Goal: Task Accomplishment & Management: Manage account settings

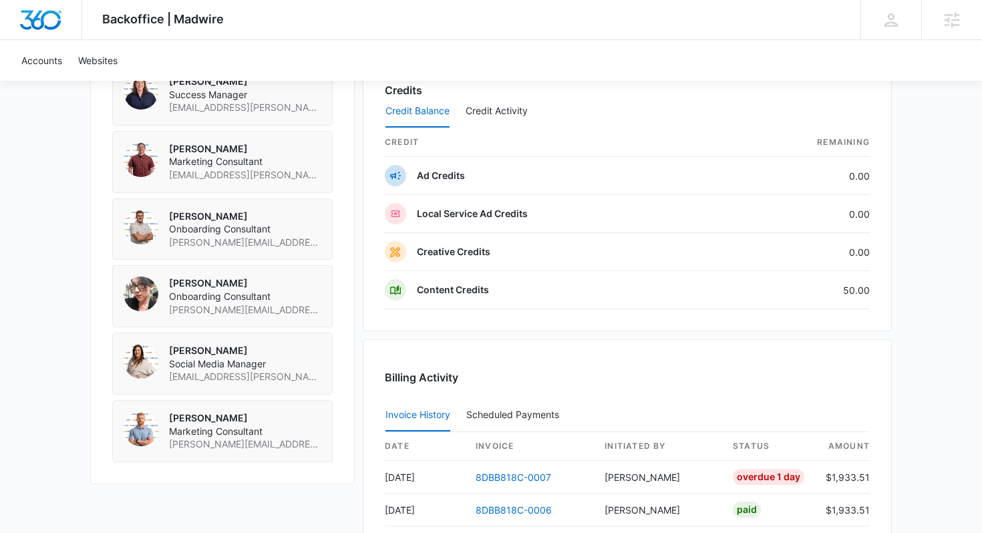
scroll to position [1044, 0]
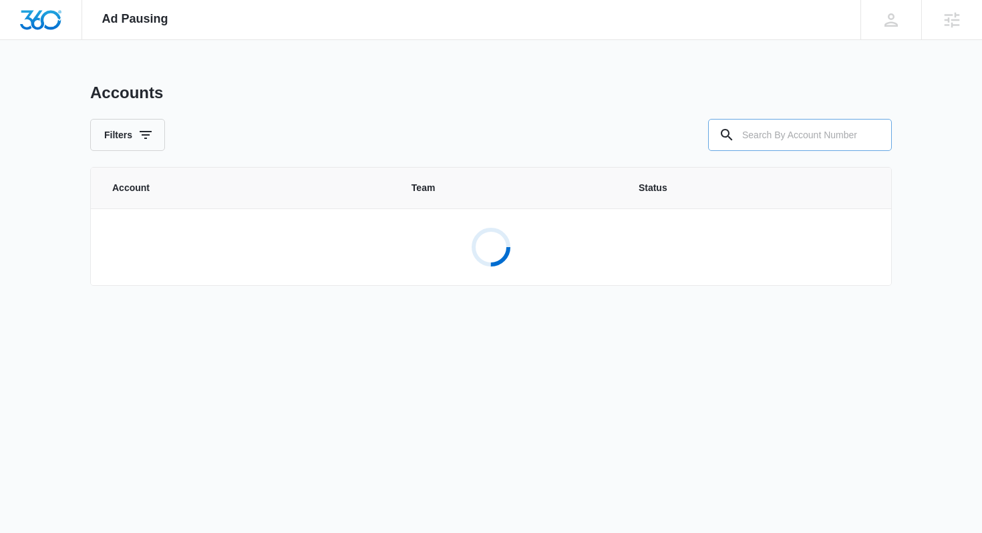
click at [791, 130] on input "text" at bounding box center [800, 135] width 184 height 32
paste input "M322453"
type input "M322453"
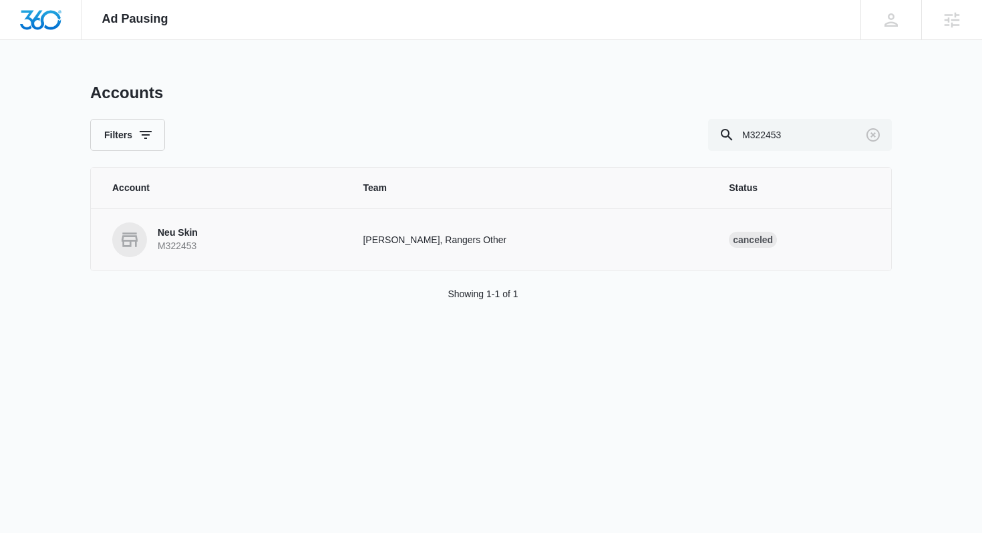
click at [186, 230] on p "Neu Skin" at bounding box center [178, 232] width 40 height 13
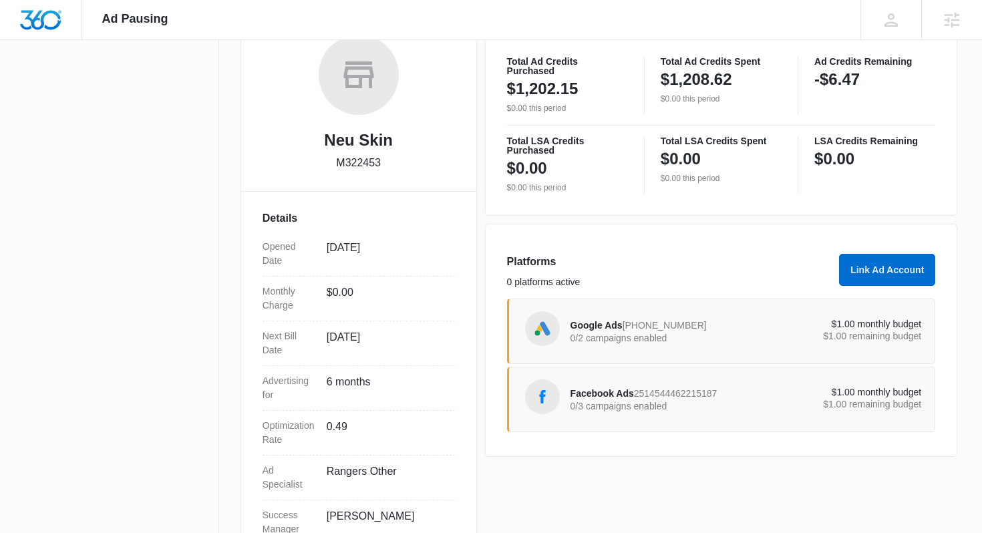
scroll to position [224, 0]
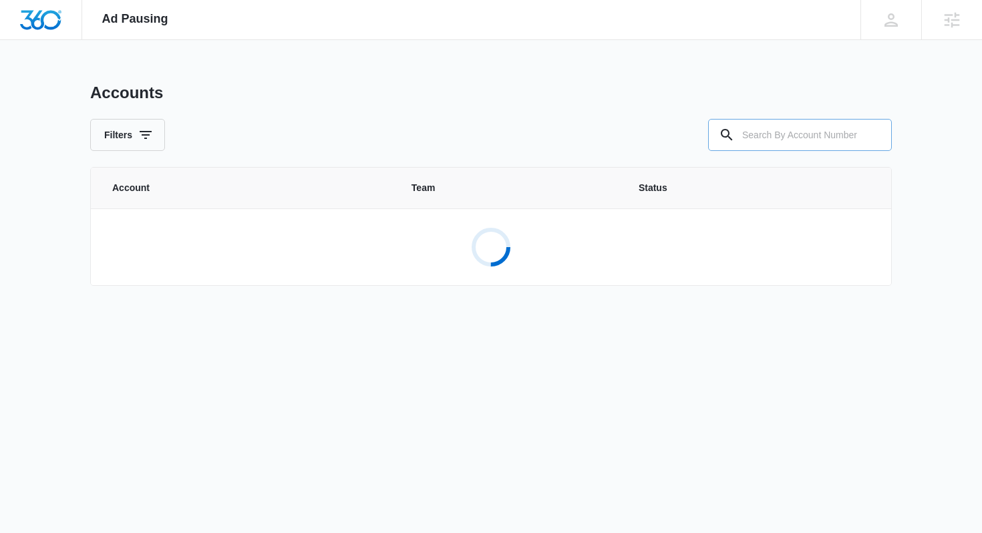
click at [765, 140] on input "text" at bounding box center [800, 135] width 184 height 32
paste input "M321930"
type input "M321930"
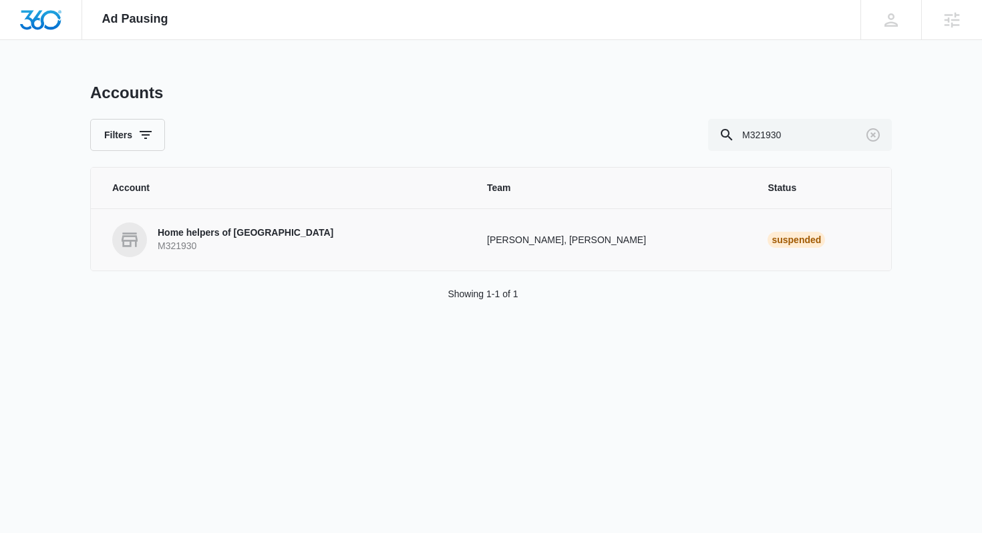
click at [241, 238] on p "Home helpers of [GEOGRAPHIC_DATA]" at bounding box center [246, 232] width 176 height 13
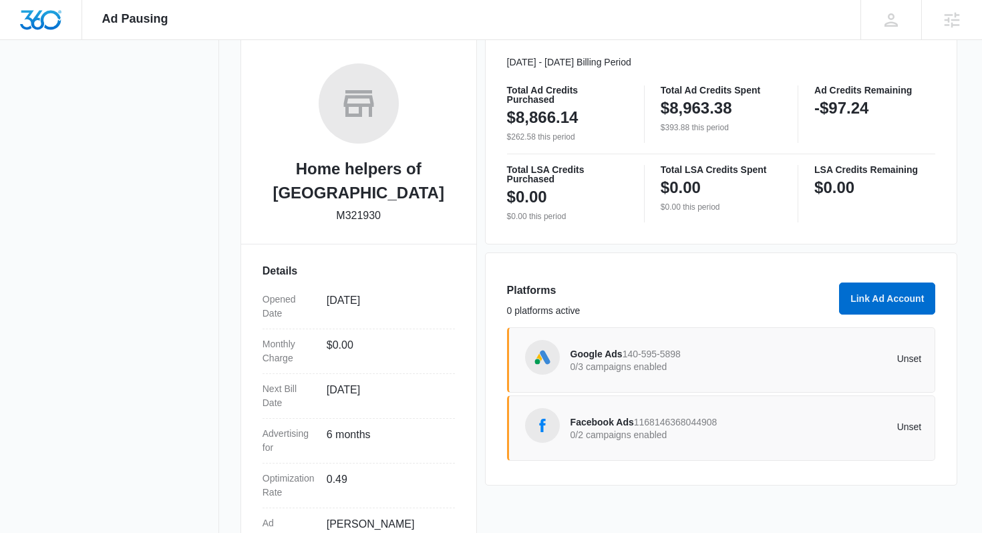
scroll to position [214, 0]
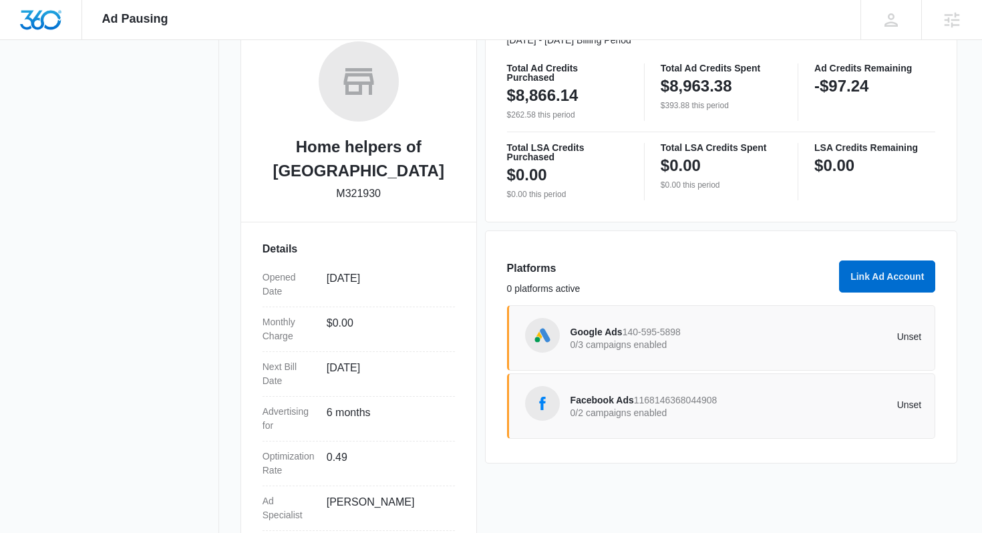
click at [701, 343] on p "0/3 campaigns enabled" at bounding box center [658, 344] width 176 height 9
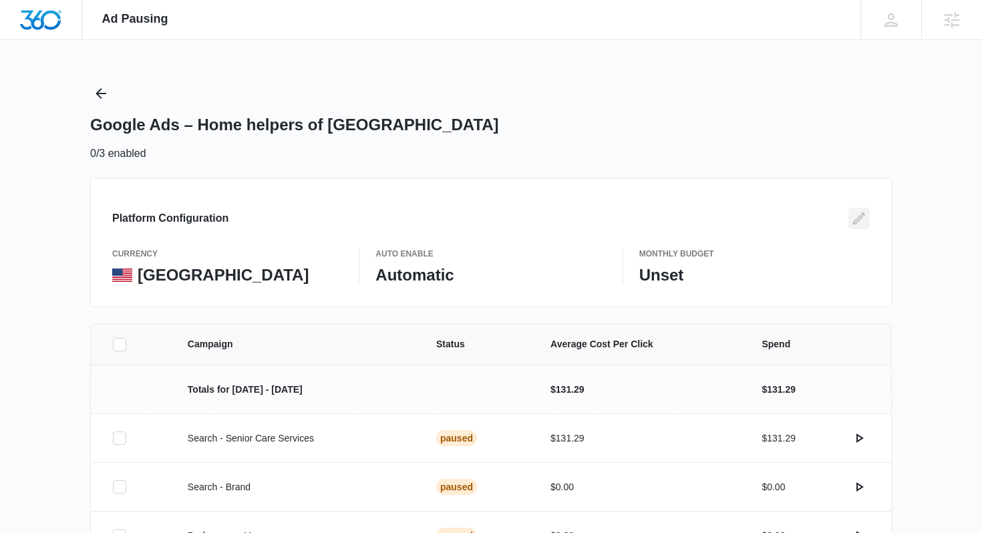
click at [862, 226] on icon "Edit" at bounding box center [859, 218] width 16 height 16
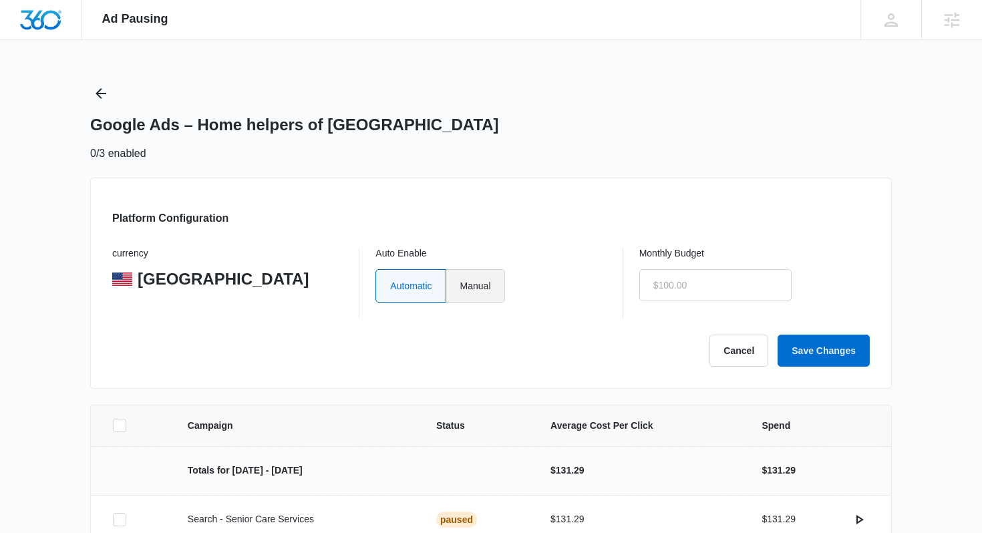
click at [479, 284] on label "Manual" at bounding box center [475, 285] width 59 height 33
click at [460, 285] on input "Manual" at bounding box center [459, 285] width 1 height 1
radio input "true"
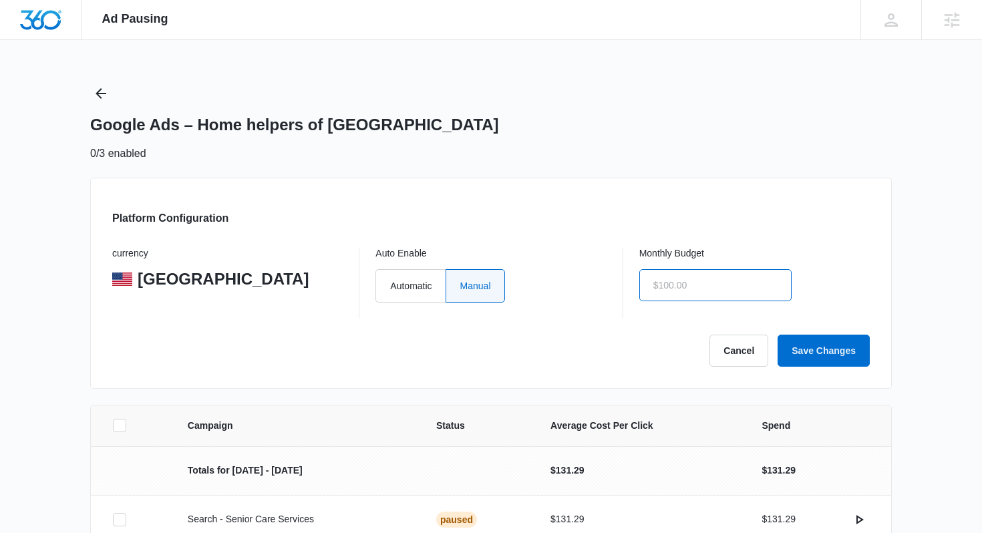
click at [674, 279] on input "text" at bounding box center [715, 285] width 152 height 32
type input "$0.00"
click at [830, 355] on button "Save Changes" at bounding box center [823, 351] width 92 height 32
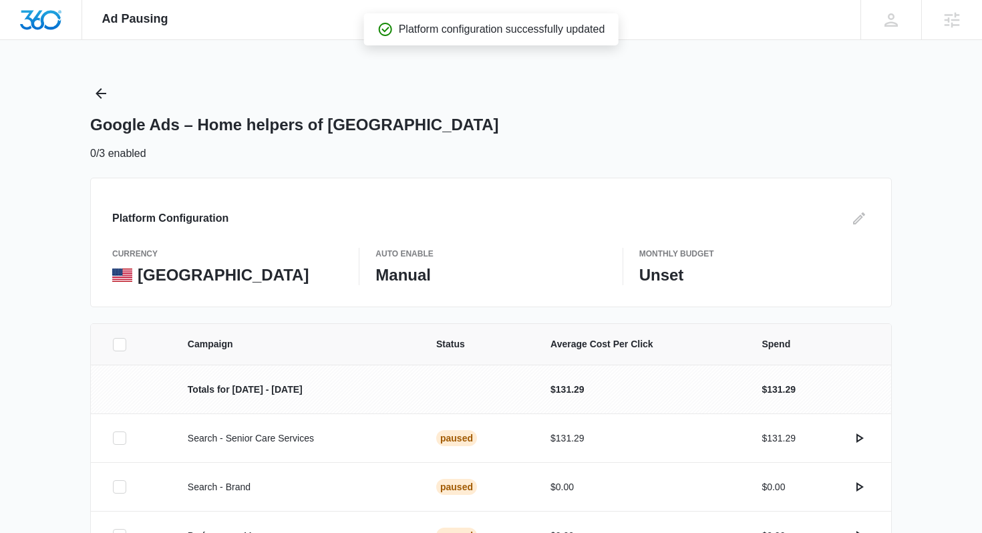
click at [117, 99] on div "Google Ads – Home helpers of Leesburg 0/3 enabled" at bounding box center [490, 122] width 801 height 79
click at [103, 91] on icon "Back" at bounding box center [101, 93] width 16 height 16
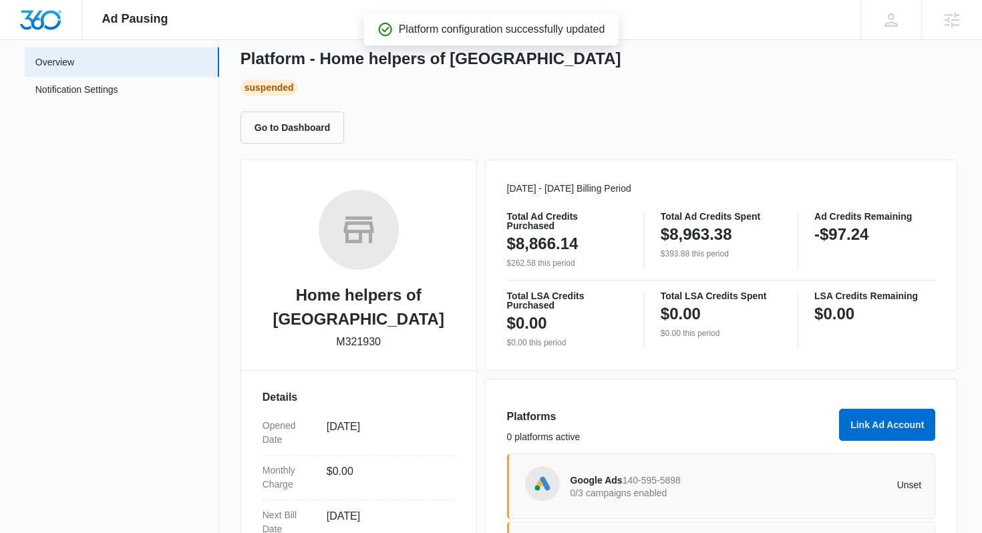
scroll to position [267, 0]
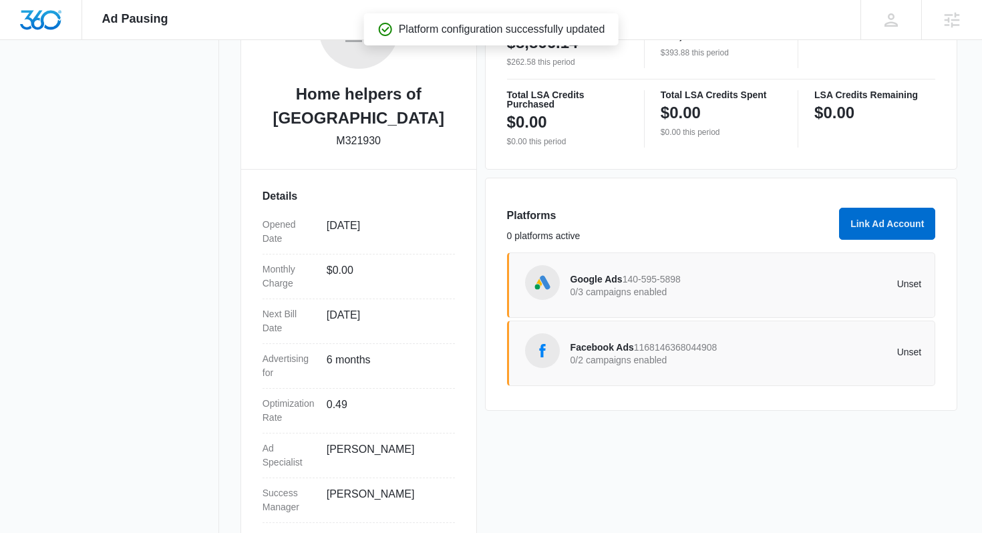
click at [751, 359] on div "Unset" at bounding box center [833, 353] width 176 height 12
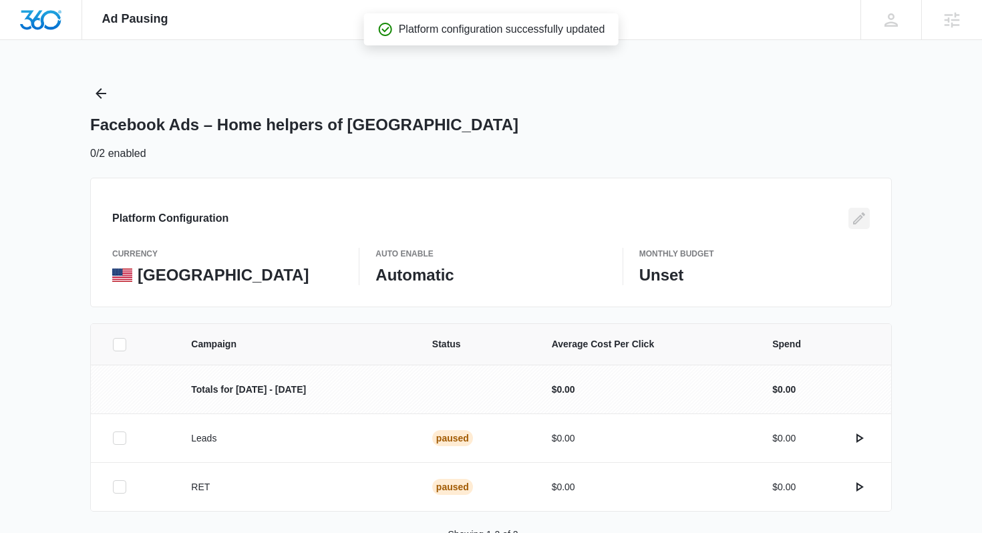
click at [852, 224] on icon "Edit" at bounding box center [859, 218] width 16 height 16
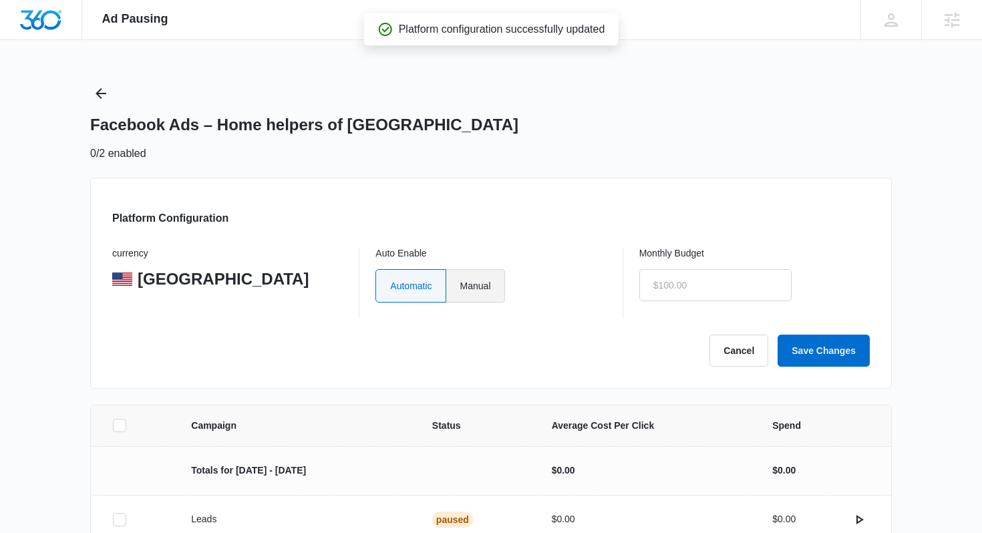
click at [491, 282] on label "Manual" at bounding box center [475, 285] width 59 height 33
click at [460, 285] on input "Manual" at bounding box center [459, 285] width 1 height 1
radio input "true"
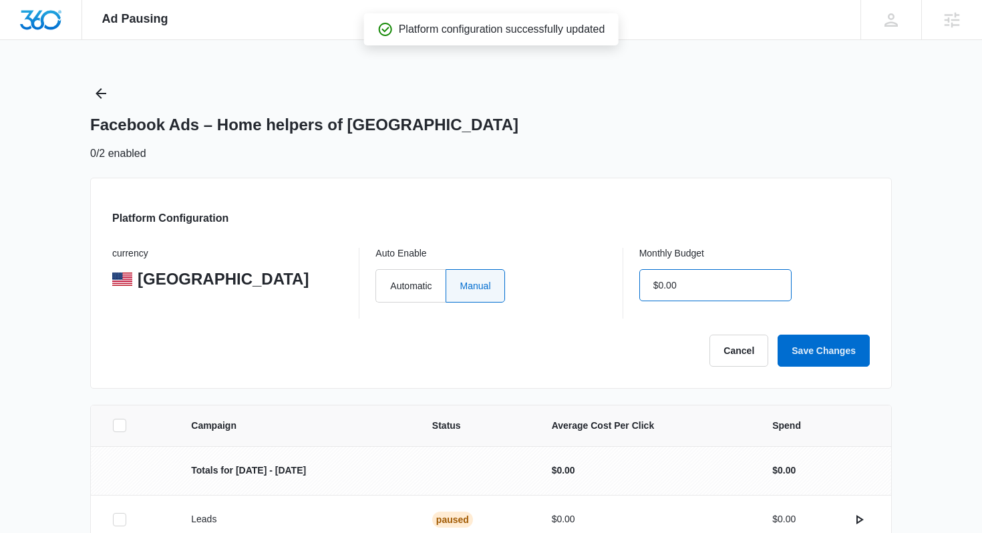
click at [684, 284] on input "$0.00" at bounding box center [715, 285] width 152 height 32
type input "$0.00"
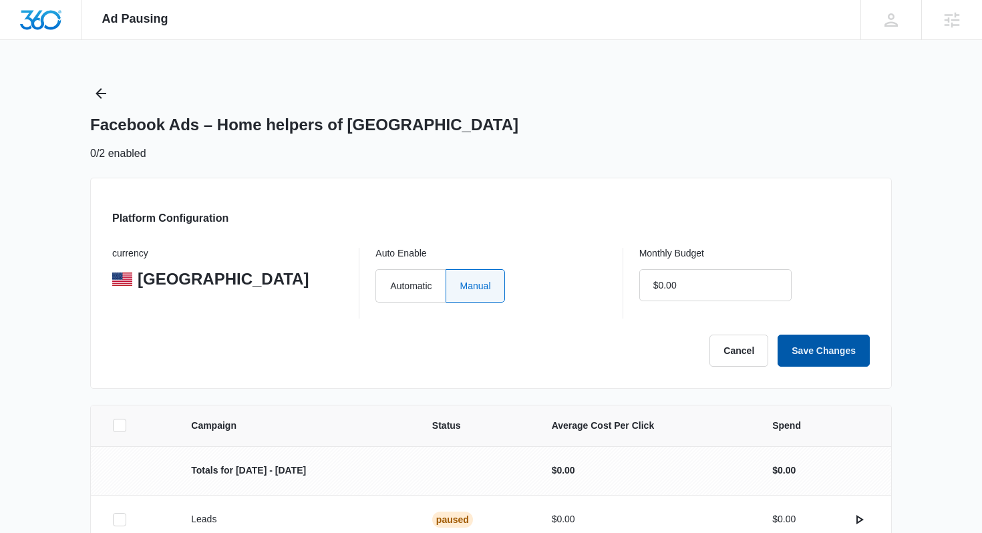
click at [805, 347] on button "Save Changes" at bounding box center [823, 351] width 92 height 32
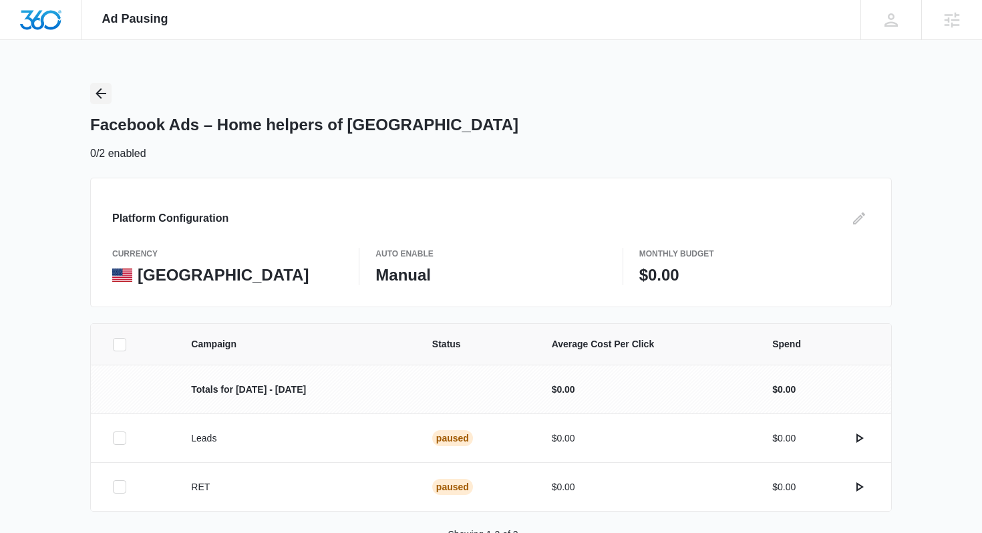
click at [105, 89] on icon "Back" at bounding box center [101, 93] width 16 height 16
